Goal: Information Seeking & Learning: Understand process/instructions

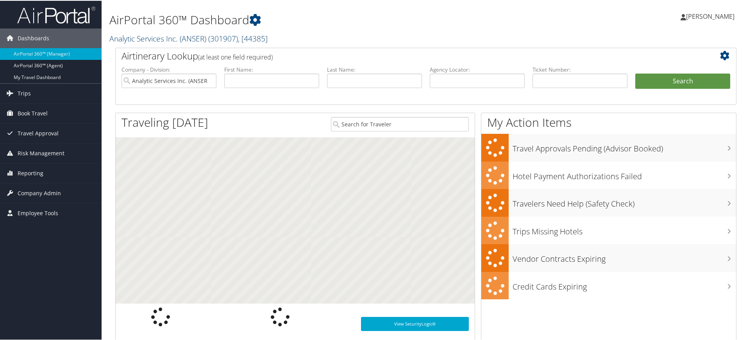
click at [219, 37] on span "( 301907 )" at bounding box center [223, 37] width 30 height 11
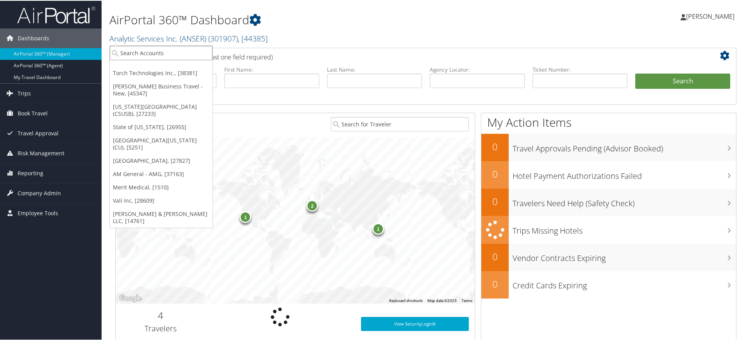
click at [172, 49] on input "search" at bounding box center [161, 52] width 103 height 14
paste input "[GEOGRAPHIC_DATA]"
type input "[GEOGRAPHIC_DATA]"
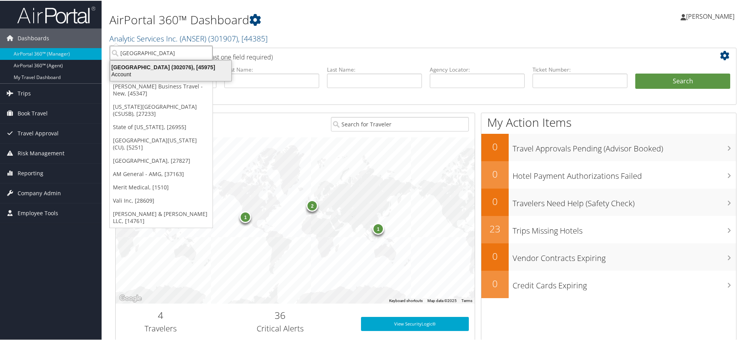
click at [172, 70] on div "Account" at bounding box center [171, 73] width 131 height 7
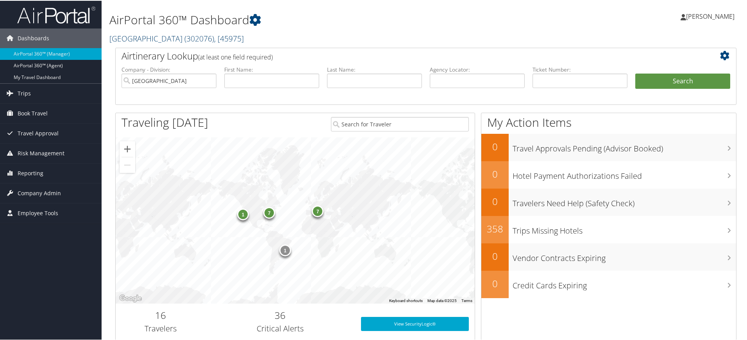
click at [214, 34] on span ", [ 45975 ]" at bounding box center [229, 37] width 30 height 11
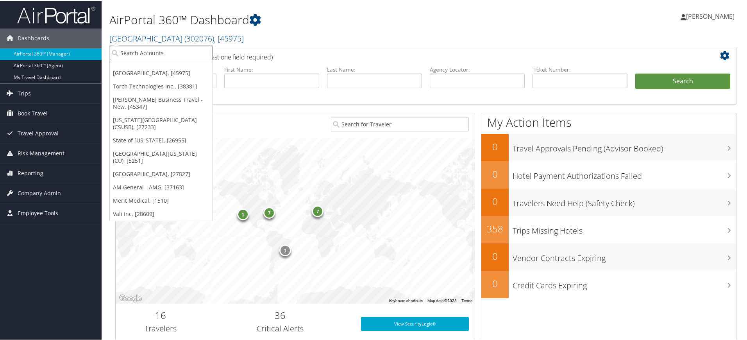
click at [183, 52] on input "search" at bounding box center [161, 52] width 103 height 14
click at [318, 25] on h1 "AirPortal 360™ Dashboard" at bounding box center [320, 19] width 422 height 16
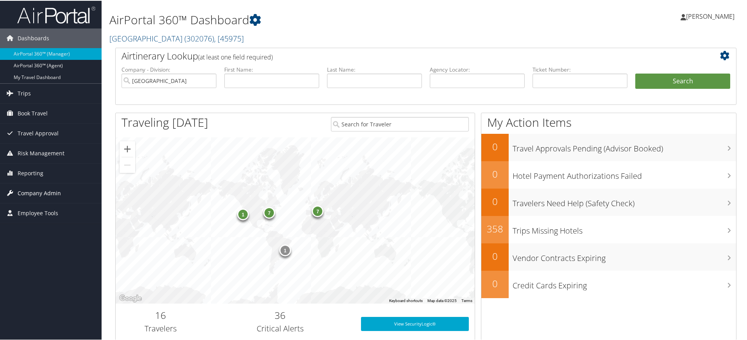
click at [38, 189] on span "Company Admin" at bounding box center [39, 193] width 43 height 20
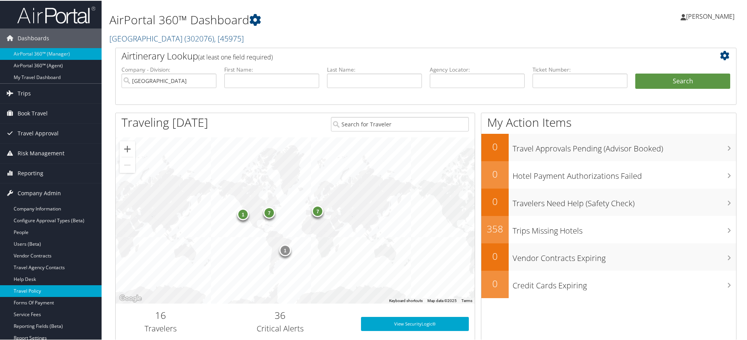
click at [46, 288] on link "Travel Policy" at bounding box center [51, 290] width 102 height 12
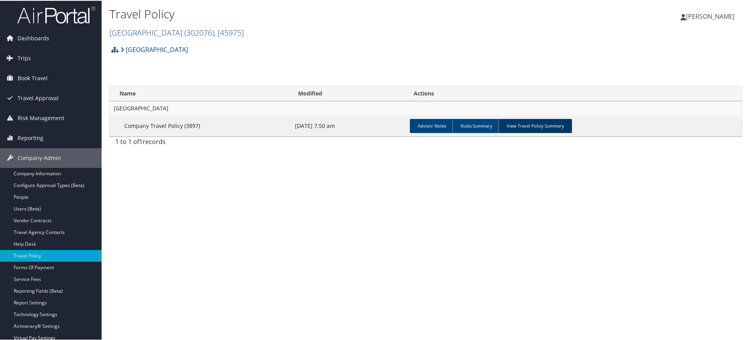
click at [521, 125] on link "View Travel Policy Summary" at bounding box center [535, 125] width 73 height 14
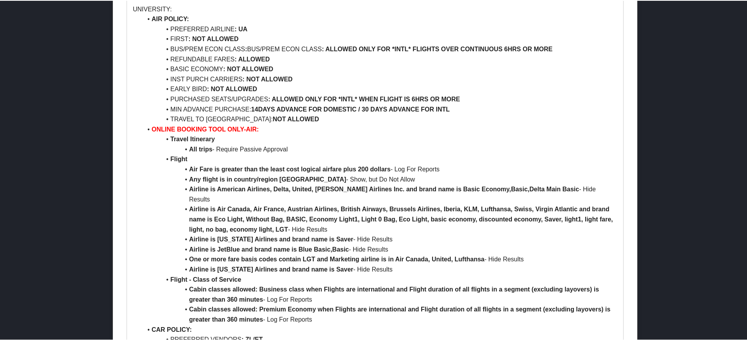
scroll to position [391, 0]
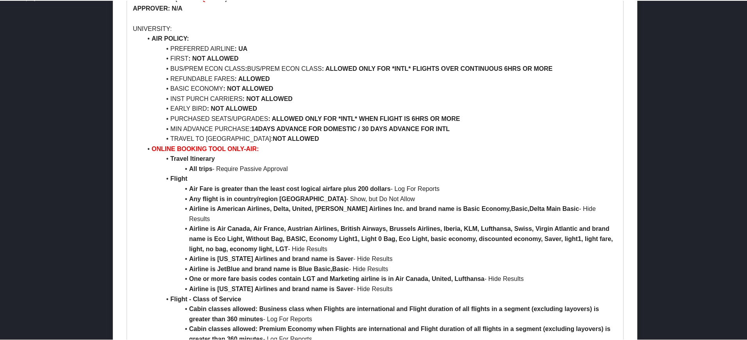
click at [387, 128] on strong "14DAYS ADVANCE FOR DOMESTIC / 30 DAYS ADVANCE FOR INTL" at bounding box center [350, 128] width 199 height 7
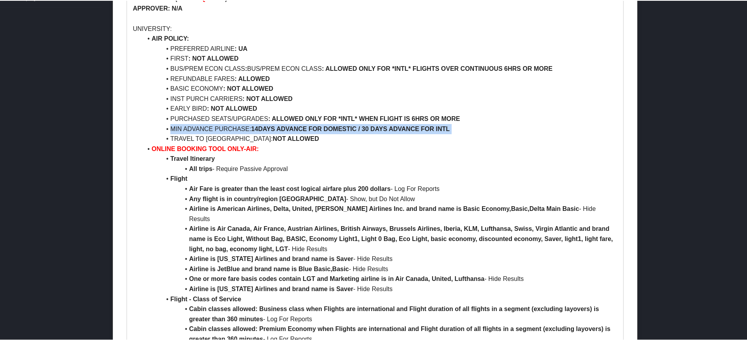
click at [387, 128] on strong "14DAYS ADVANCE FOR DOMESTIC / 30 DAYS ADVANCE FOR INTL" at bounding box center [350, 128] width 199 height 7
copy li "MIN ADVANCE PURCHASE: 14DAYS ADVANCE FOR DOMESTIC / 30 DAYS ADVANCE FOR INTL"
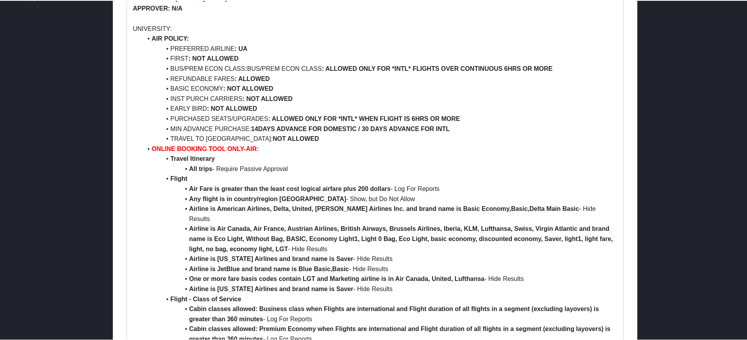
click at [468, 146] on li "ONLINE BOOKING TOOL ONLY-AIR:" at bounding box center [379, 148] width 475 height 10
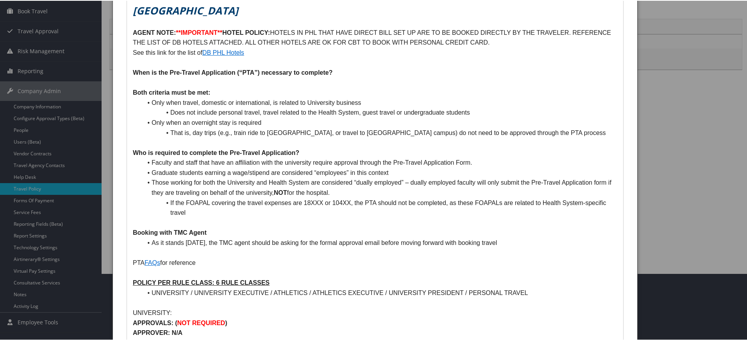
scroll to position [0, 0]
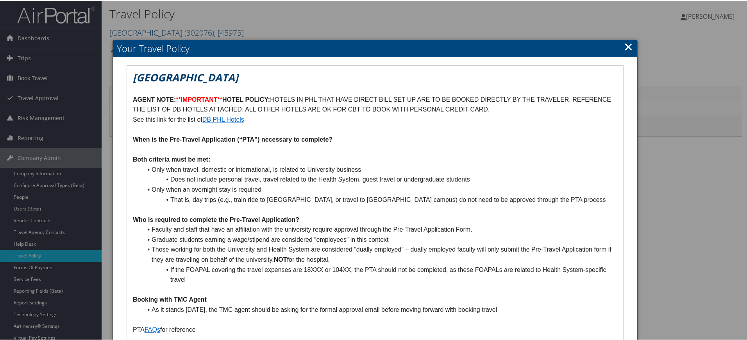
click at [629, 43] on link "×" at bounding box center [628, 46] width 9 height 16
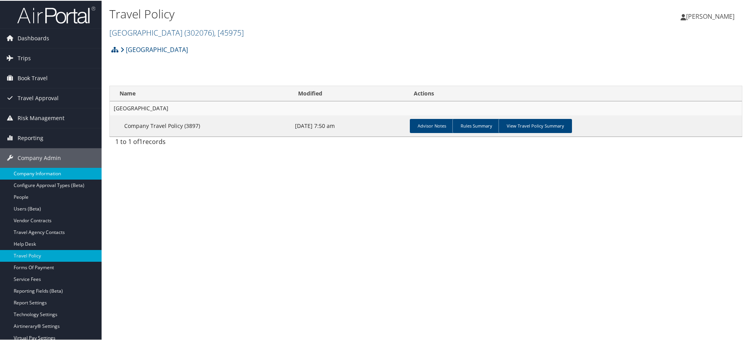
click at [30, 173] on link "Company Information" at bounding box center [51, 173] width 102 height 12
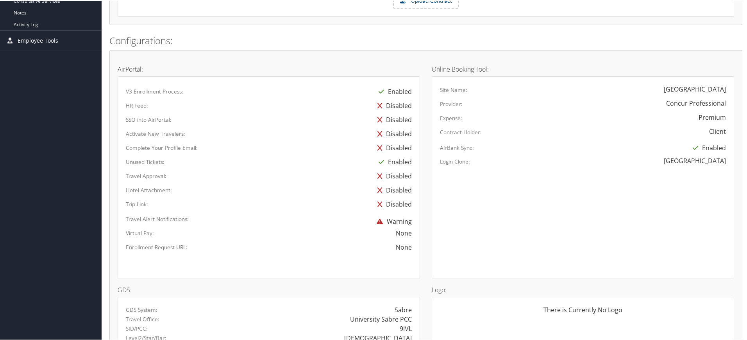
scroll to position [450, 0]
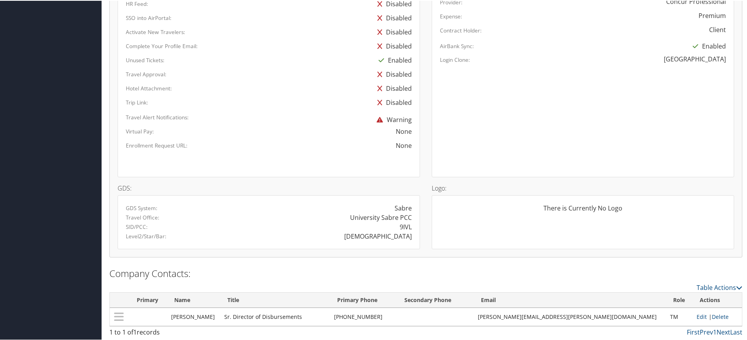
click at [404, 226] on div "9IVL" at bounding box center [406, 225] width 12 height 9
copy div "9IVL"
